Goal: Task Accomplishment & Management: Use online tool/utility

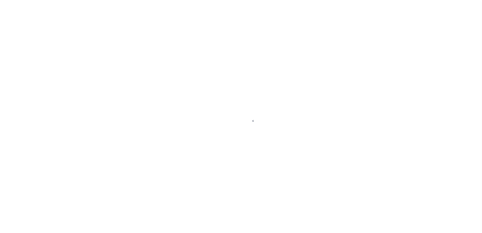
select select
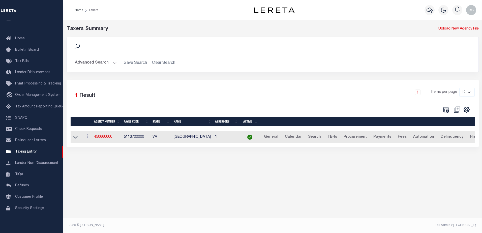
click at [99, 63] on button "Advanced Search" at bounding box center [96, 63] width 42 height 10
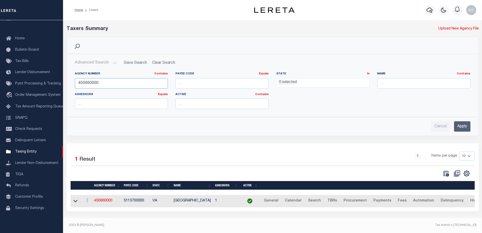
drag, startPoint x: 99, startPoint y: 83, endPoint x: 72, endPoint y: 81, distance: 27.3
click at [72, 81] on div "Agency Number Contains Contains Is 450660000" at bounding box center [121, 82] width 101 height 21
type input "170090000"
drag, startPoint x: 457, startPoint y: 129, endPoint x: 462, endPoint y: 125, distance: 6.3
click at [457, 129] on input "Apply" at bounding box center [462, 126] width 16 height 10
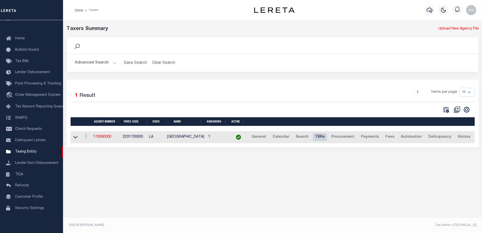
click at [318, 136] on link "TBRs" at bounding box center [320, 137] width 14 height 8
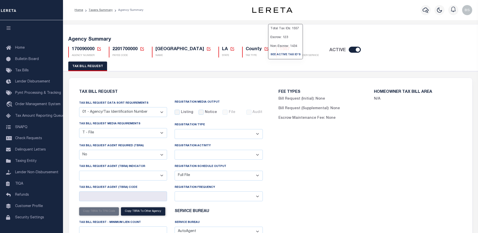
select select "22"
select select "false"
select select "1"
select select
select select "7803021001"
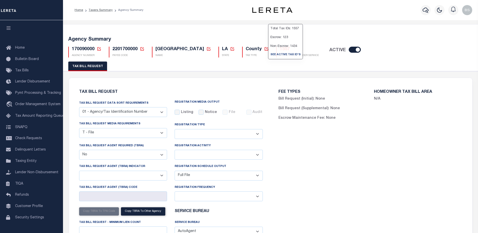
select select "2"
click at [280, 51] on h5 "1557" at bounding box center [299, 50] width 39 height 6
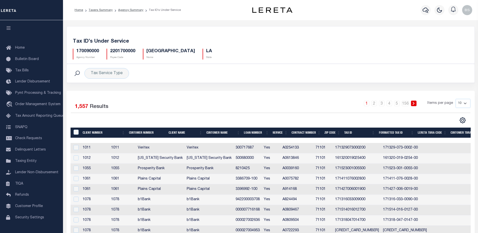
click at [464, 102] on select "10 25 50 100" at bounding box center [463, 103] width 15 height 9
select select "100"
click at [456, 99] on select "10 25 50 100" at bounding box center [463, 103] width 15 height 9
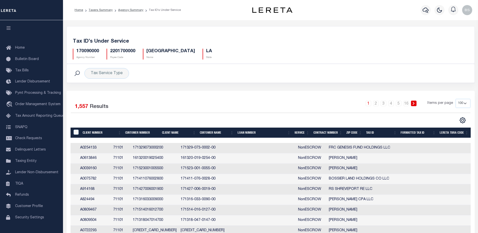
scroll to position [0, 248]
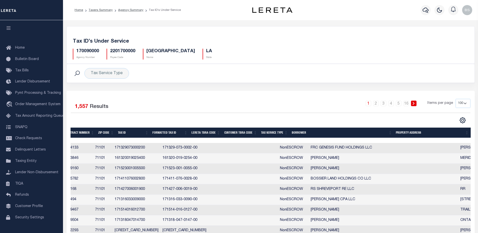
click at [271, 135] on th "Tax Service Type" at bounding box center [274, 132] width 31 height 10
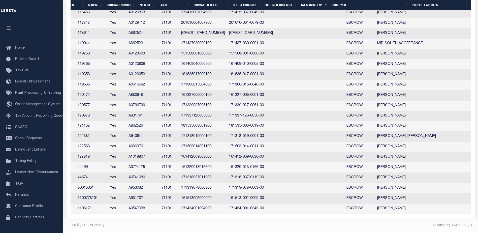
scroll to position [958, 0]
